Goal: Ask a question: Seek information or help from site administrators or community

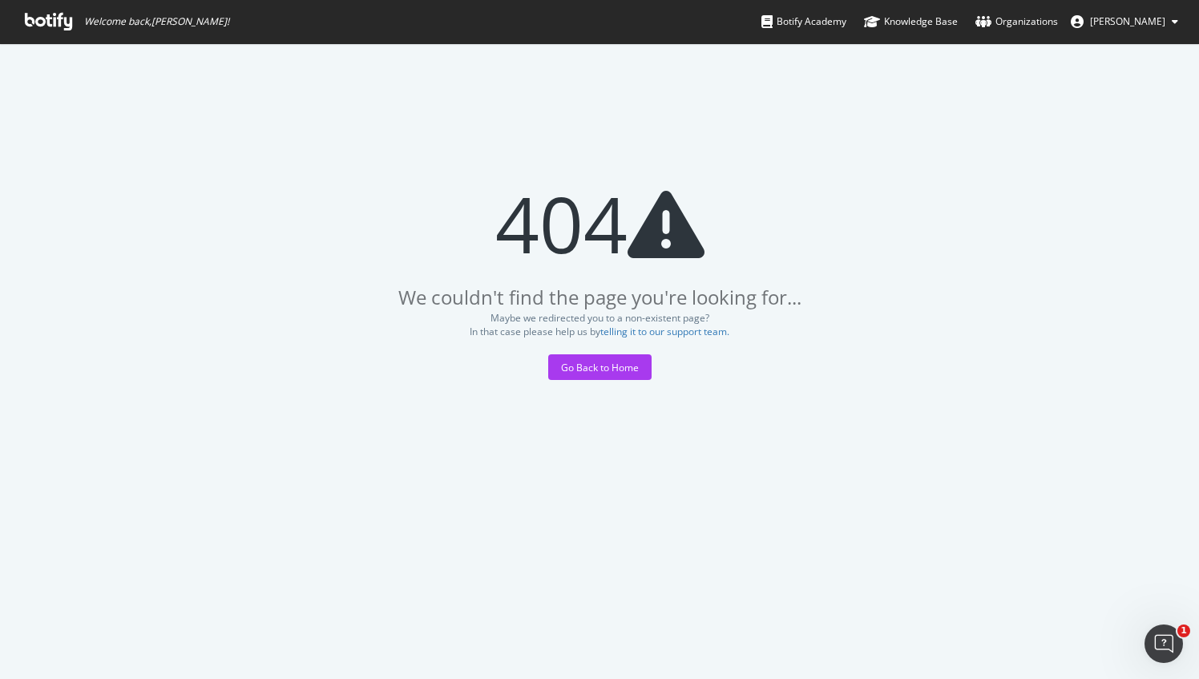
click at [77, 21] on span "Welcome back, [PERSON_NAME] !" at bounding box center [127, 21] width 230 height 43
click at [58, 24] on icon at bounding box center [48, 22] width 47 height 18
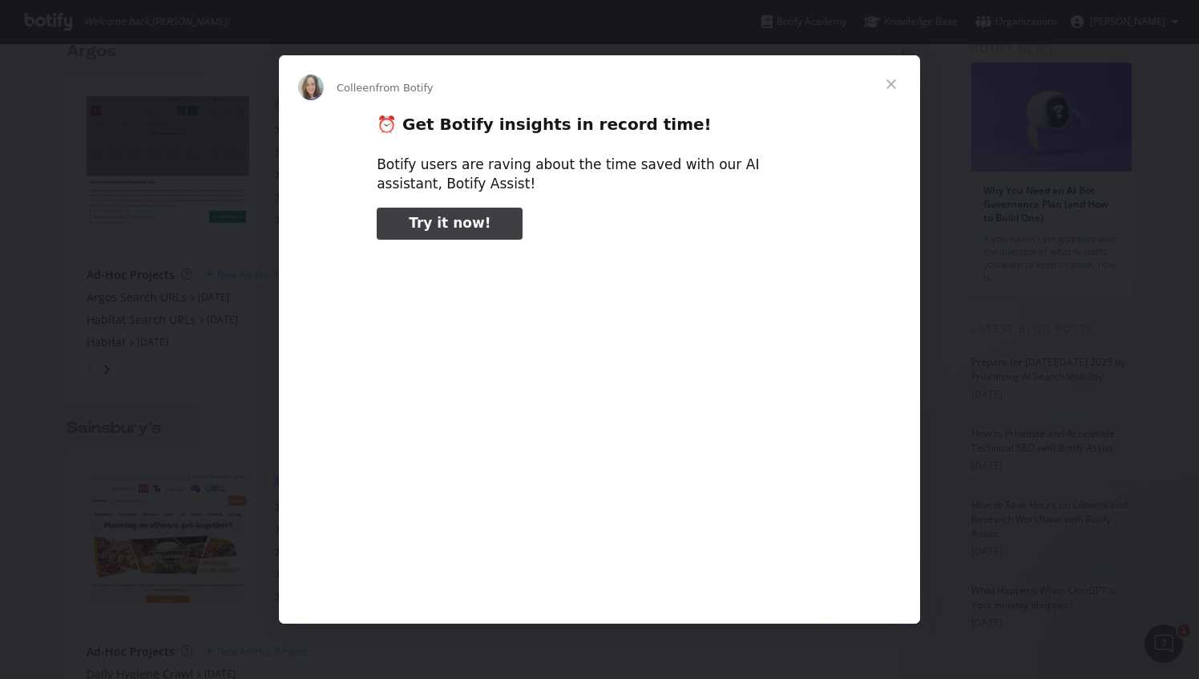
click at [816, 649] on div "Intercom messenger" at bounding box center [599, 339] width 1199 height 679
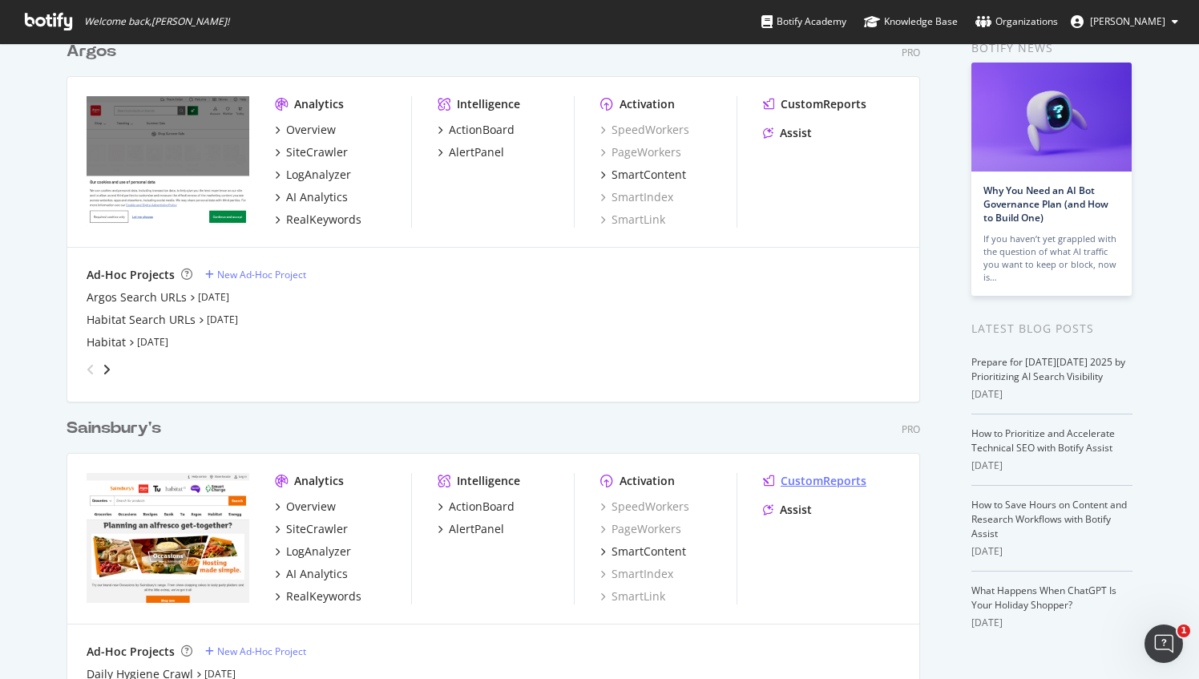
click at [814, 481] on div "CustomReports" at bounding box center [824, 481] width 86 height 16
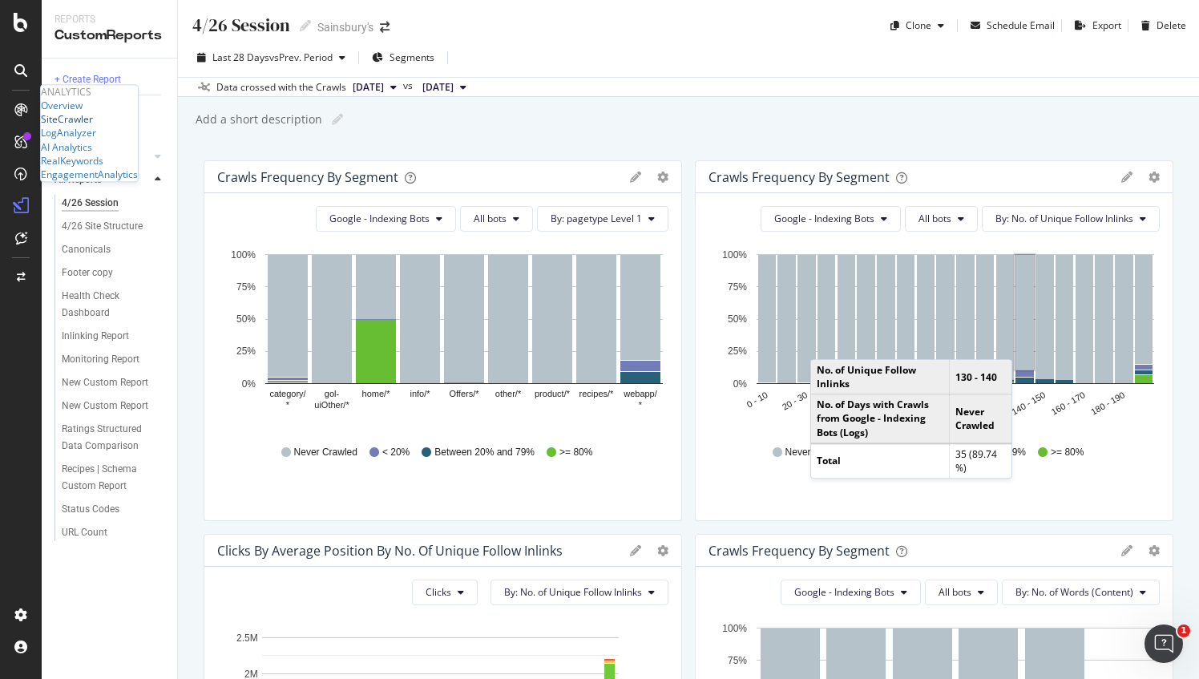
click at [93, 127] on div "SiteCrawler" at bounding box center [67, 120] width 52 height 14
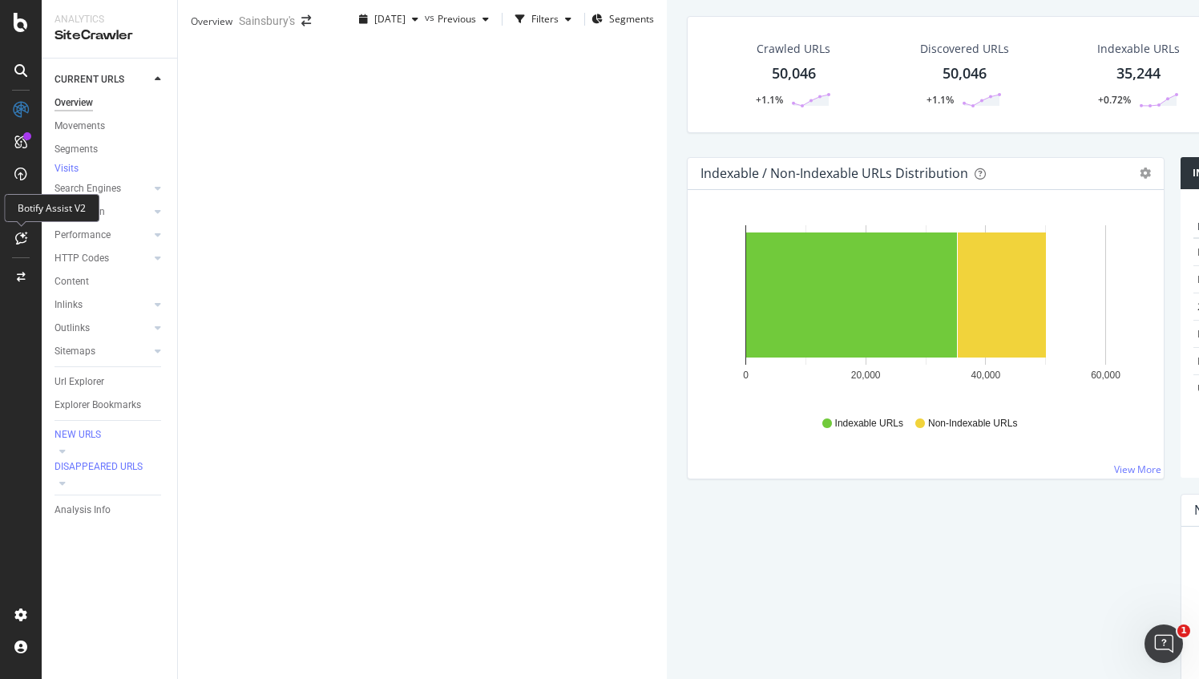
click at [21, 240] on icon at bounding box center [21, 238] width 12 height 13
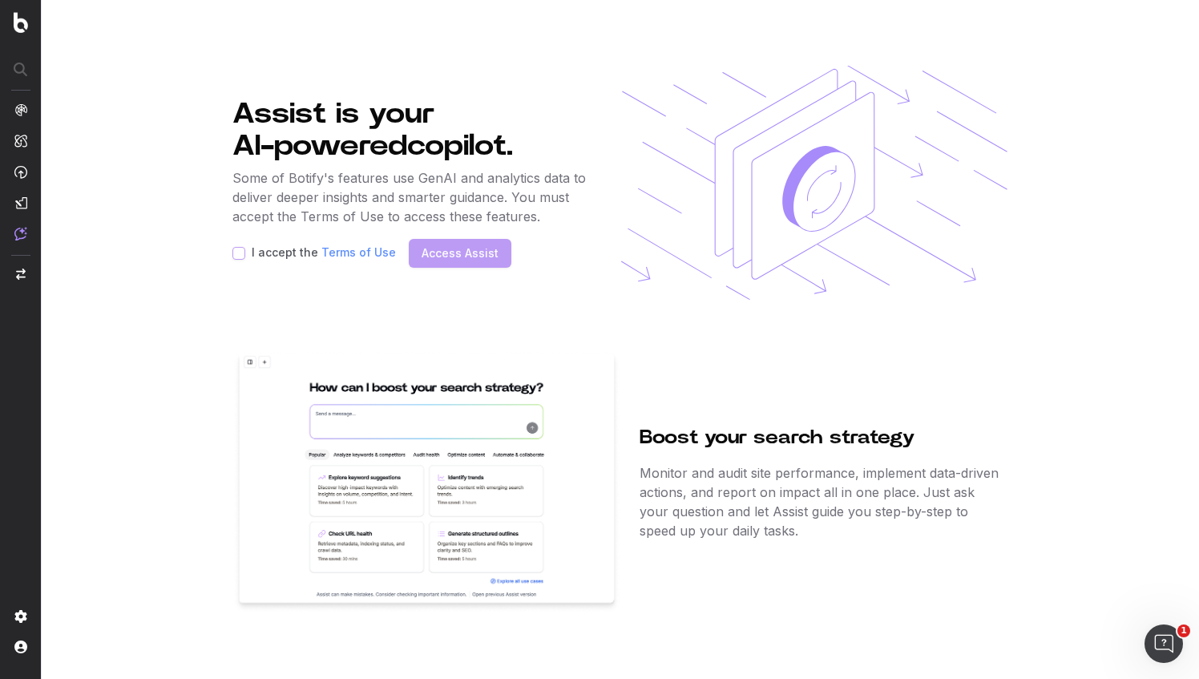
click at [303, 271] on div "Assist is your AI-powered copilot. Some of Botify's features use GenAI and anal…" at bounding box center [411, 183] width 359 height 234
click at [309, 257] on label "I accept the Terms of Use" at bounding box center [324, 253] width 144 height 13
click at [243, 250] on button "I accept the Terms of Use" at bounding box center [238, 253] width 13 height 13
click at [466, 260] on link "Access Assist" at bounding box center [460, 253] width 77 height 16
click at [491, 258] on button "Access Assist" at bounding box center [460, 253] width 103 height 29
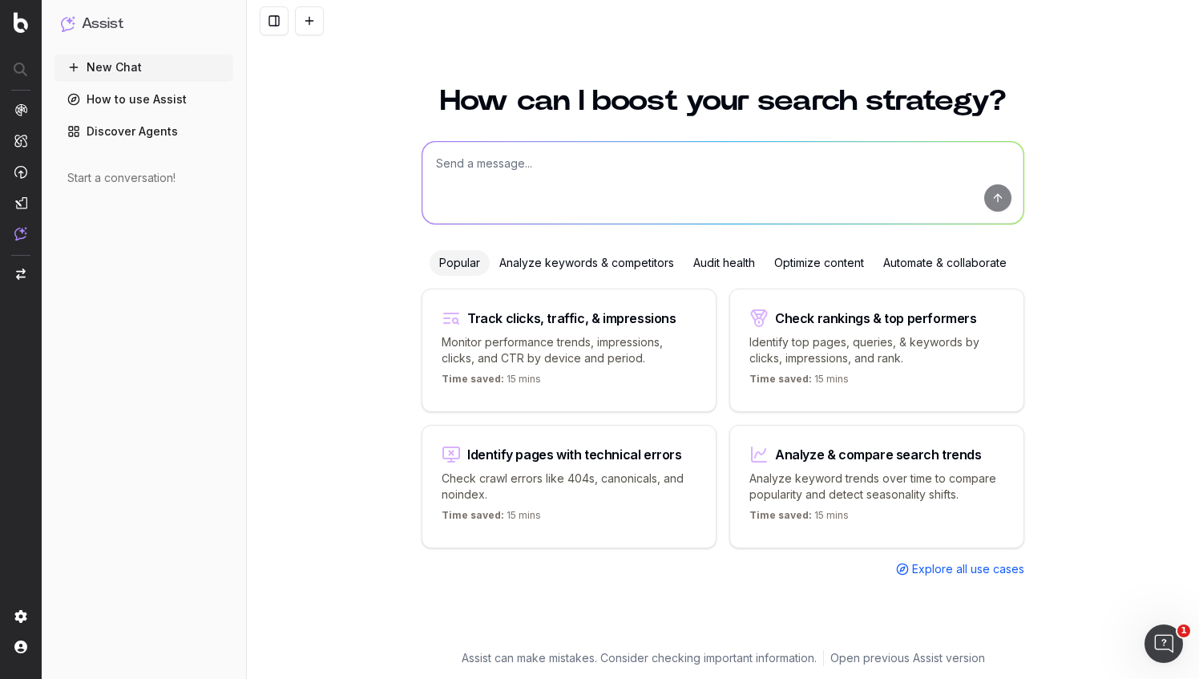
click at [527, 179] on textarea at bounding box center [722, 183] width 601 height 82
type textarea "crawl volumes from AI agents"
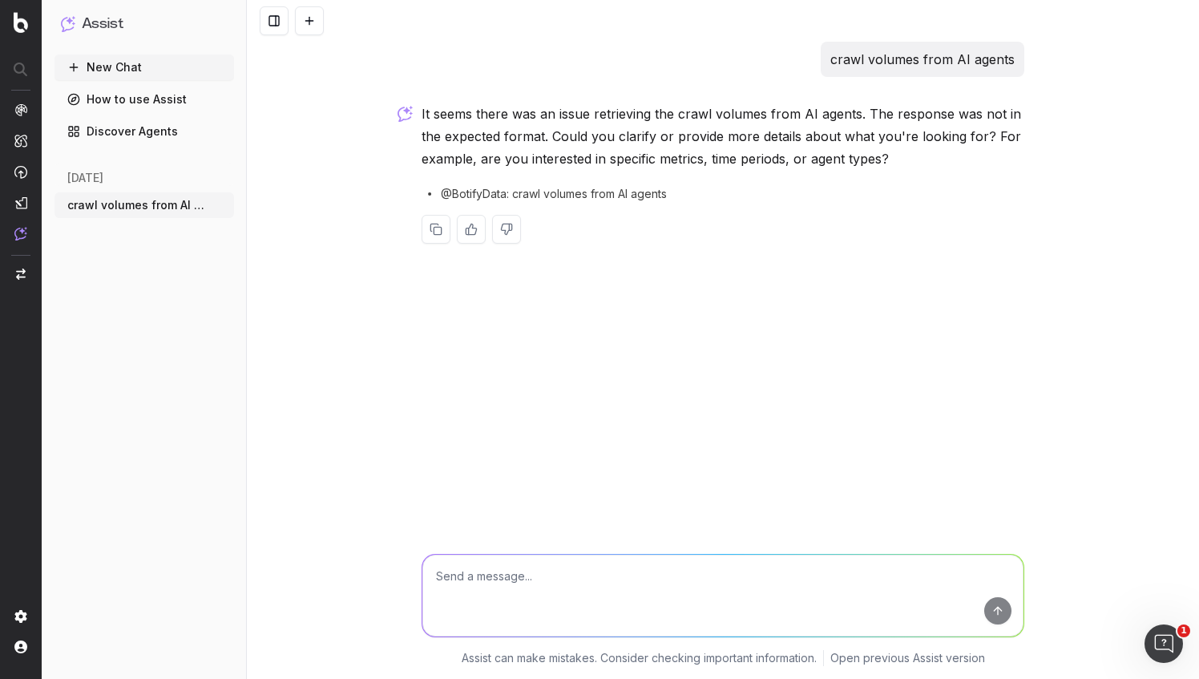
click at [491, 574] on textarea at bounding box center [722, 596] width 601 height 82
type textarea "number of requests from those bots"
